Goal: Check status

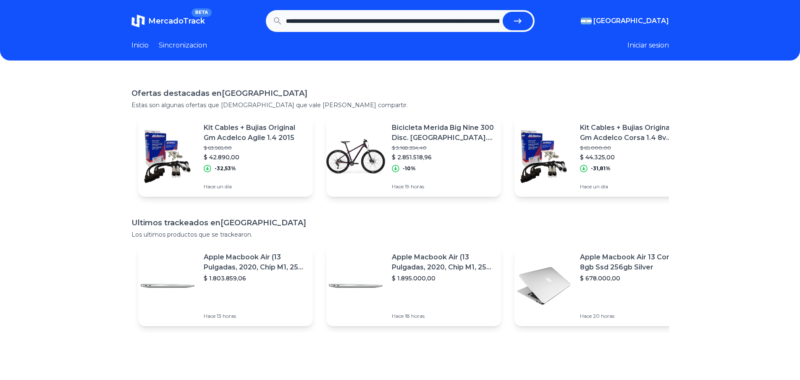
scroll to position [0, 268]
click at [526, 22] on button "submit" at bounding box center [518, 21] width 30 height 18
type input "**********"
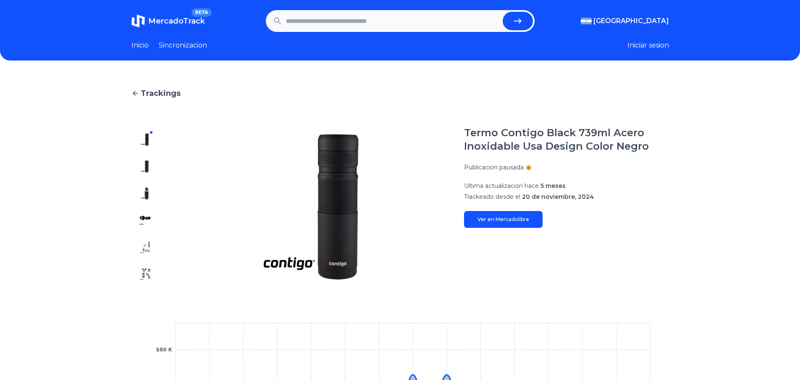
click at [501, 218] on link "Ver en Mercadolibre" at bounding box center [503, 219] width 79 height 17
